Goal: Navigation & Orientation: Find specific page/section

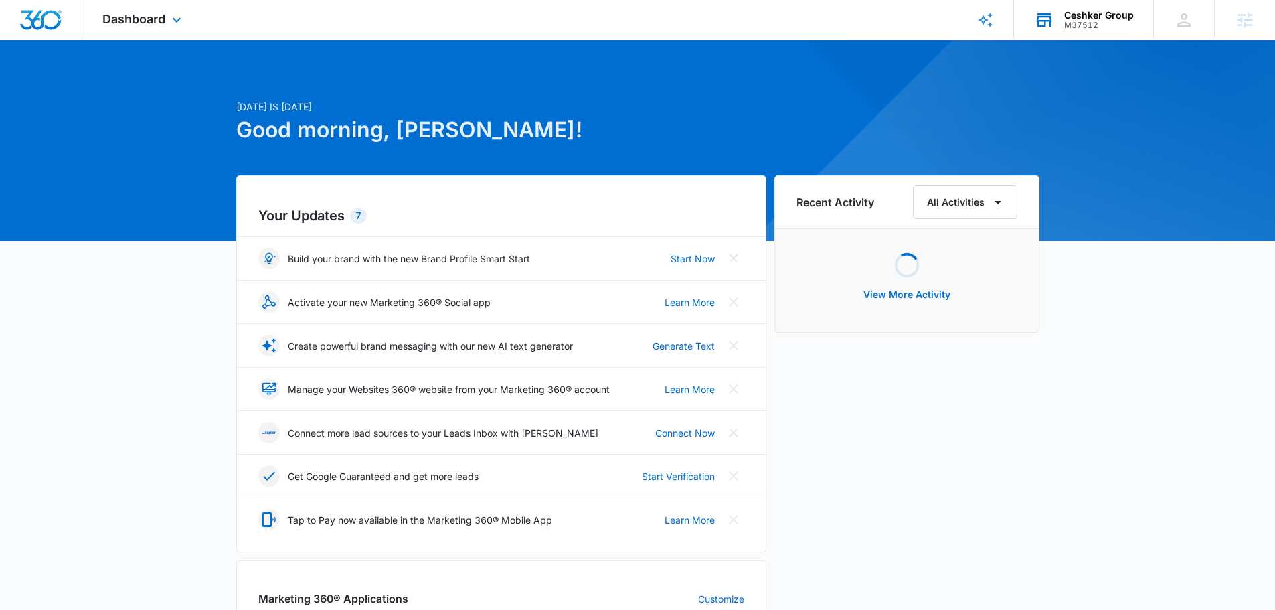
click at [1070, 24] on div "M37512" at bounding box center [1099, 25] width 70 height 9
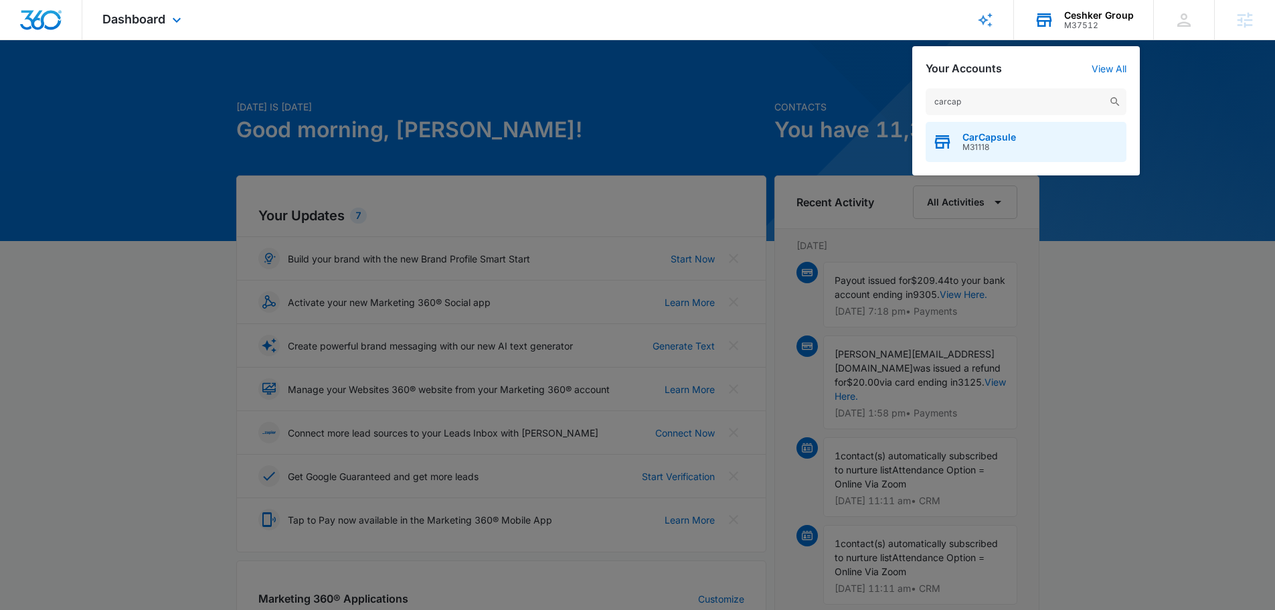
type input "carcap"
click at [1035, 128] on div "CarCapsule M31118" at bounding box center [1026, 142] width 201 height 40
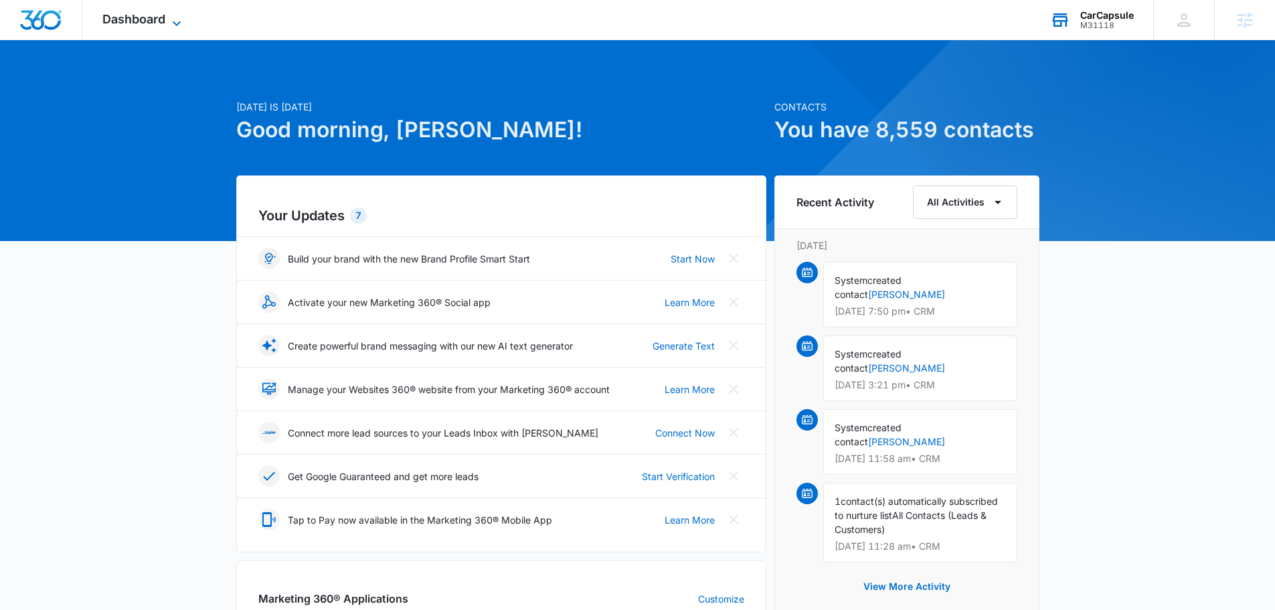
click at [139, 14] on span "Dashboard" at bounding box center [133, 19] width 63 height 14
